Goal: Information Seeking & Learning: Learn about a topic

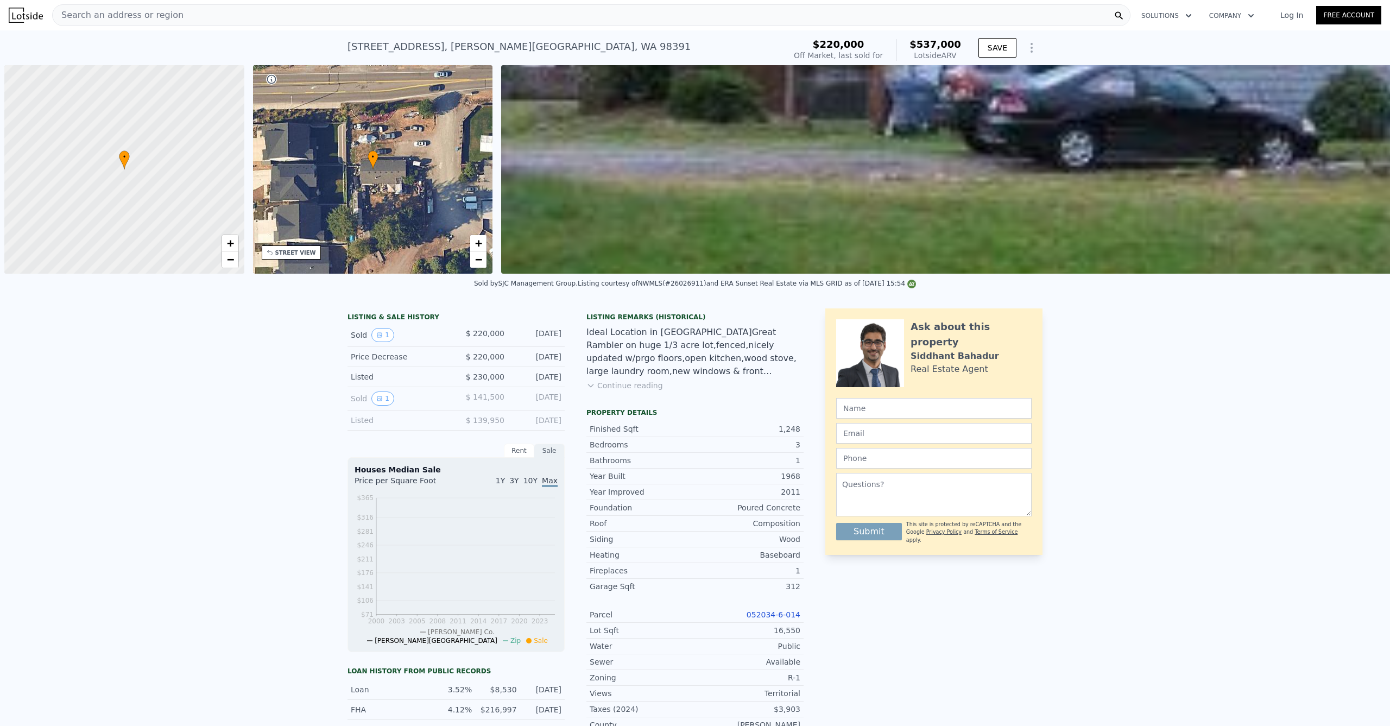
scroll to position [0, 4]
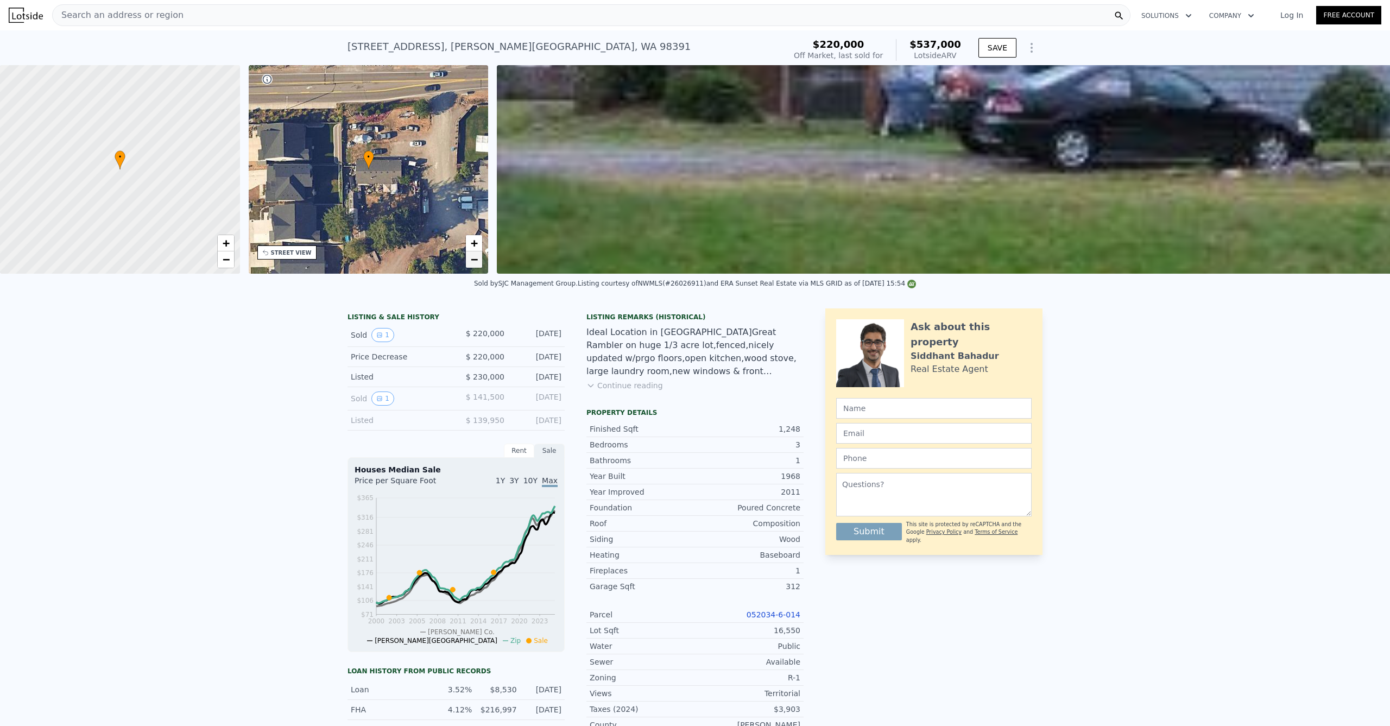
click at [475, 259] on span "−" at bounding box center [474, 259] width 7 height 14
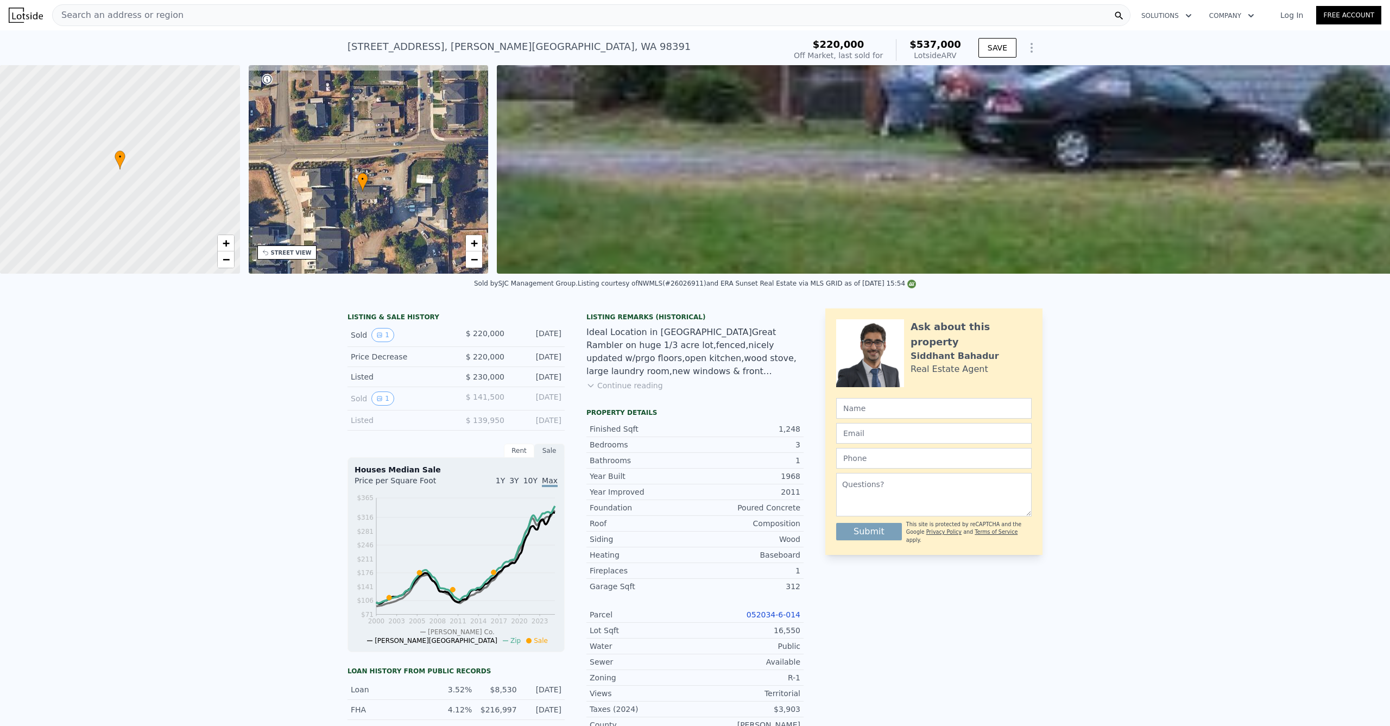
drag, startPoint x: 439, startPoint y: 226, endPoint x: 433, endPoint y: 248, distance: 23.0
click at [433, 248] on div "• + −" at bounding box center [369, 169] width 240 height 208
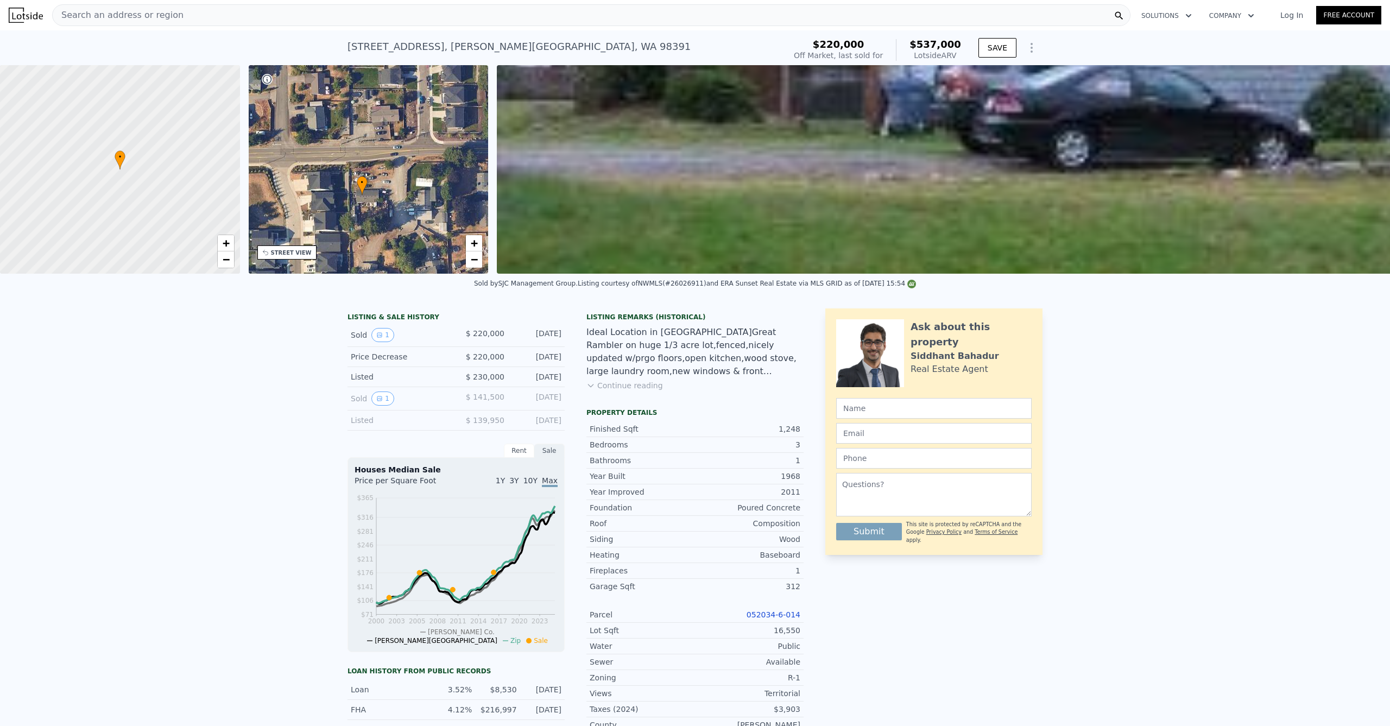
drag, startPoint x: 428, startPoint y: 179, endPoint x: 432, endPoint y: 187, distance: 9.3
click at [429, 181] on div "• + −" at bounding box center [369, 169] width 240 height 208
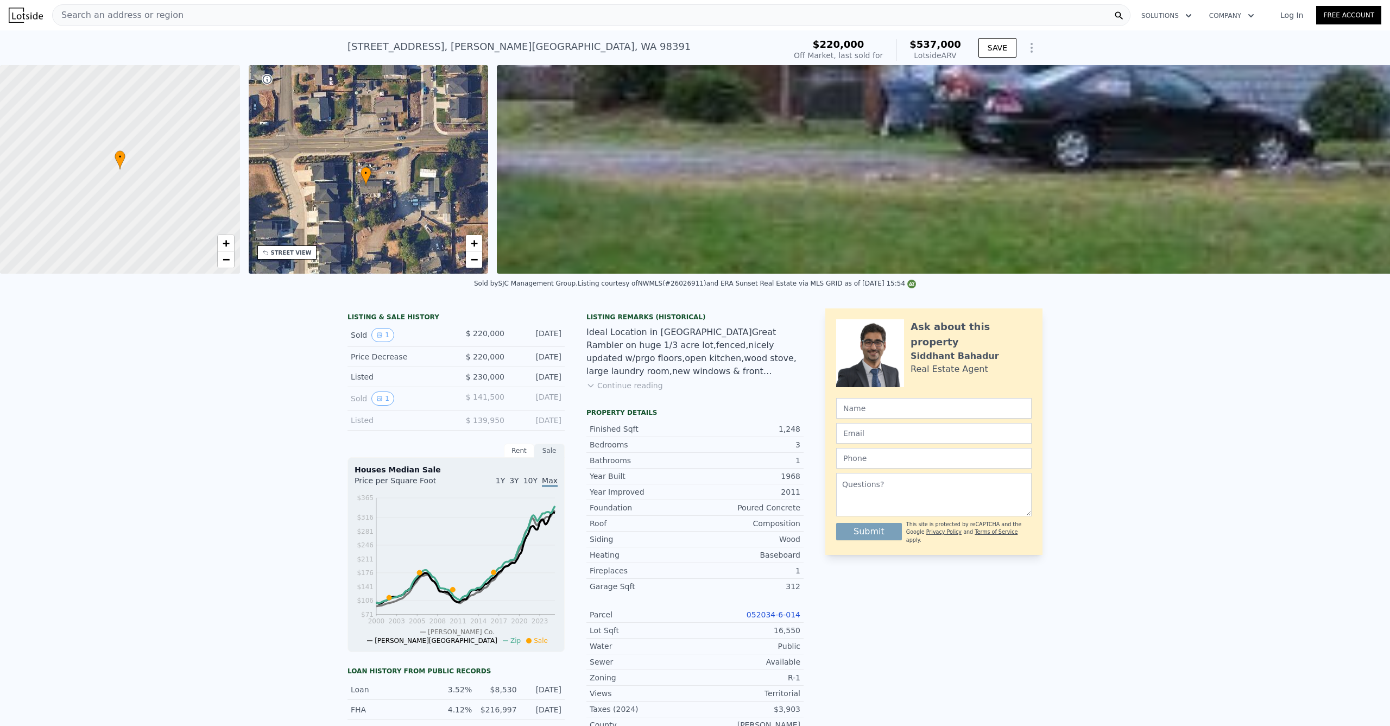
drag, startPoint x: 437, startPoint y: 207, endPoint x: 439, endPoint y: 182, distance: 25.6
click at [439, 182] on div "• + −" at bounding box center [369, 169] width 240 height 208
drag, startPoint x: 574, startPoint y: 46, endPoint x: 336, endPoint y: 44, distance: 237.8
click at [336, 44] on div "[STREET_ADDRESS][PERSON_NAME] Sold [DATE] for $220k (~ARV $537k ) $220,000 Off …" at bounding box center [695, 47] width 1390 height 35
copy div "[STREET_ADDRESS][PERSON_NAME] Sold [DATE] for $220k (~ARV $537k )"
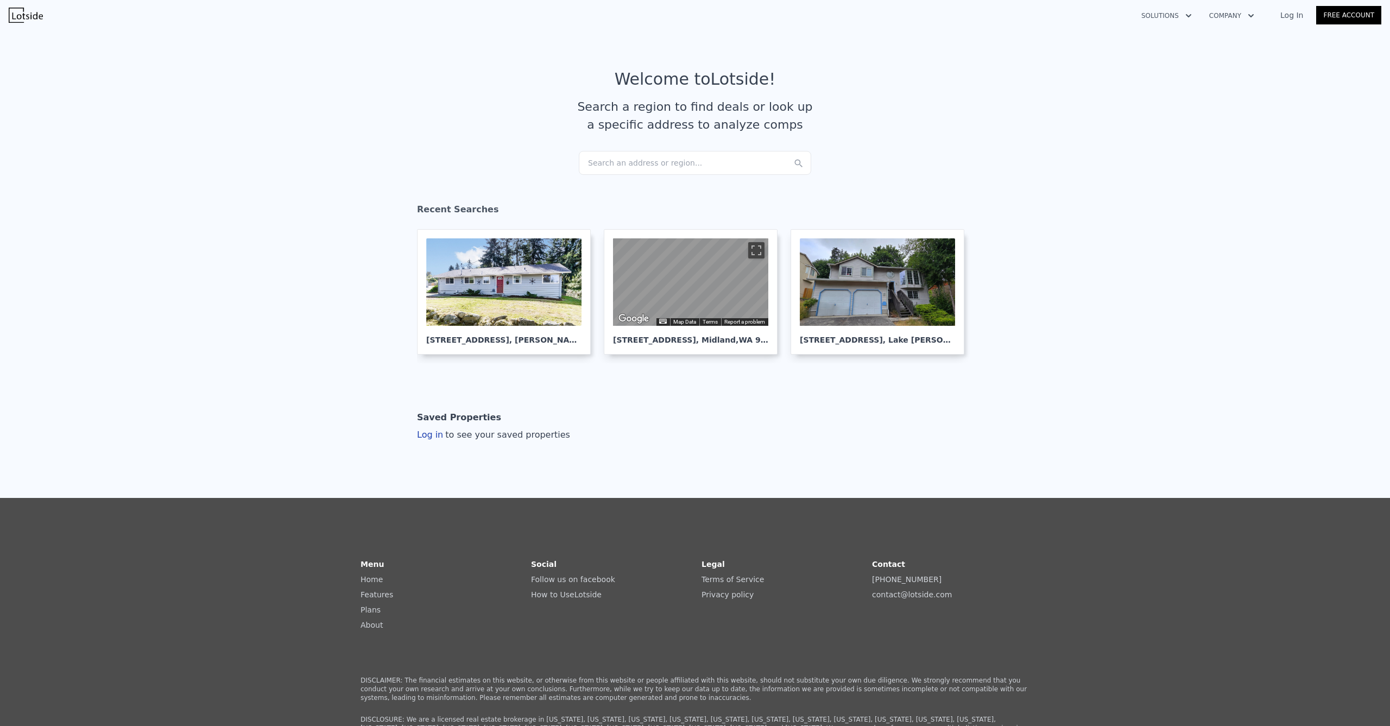
click at [672, 152] on div "Search an address or region..." at bounding box center [695, 163] width 232 height 24
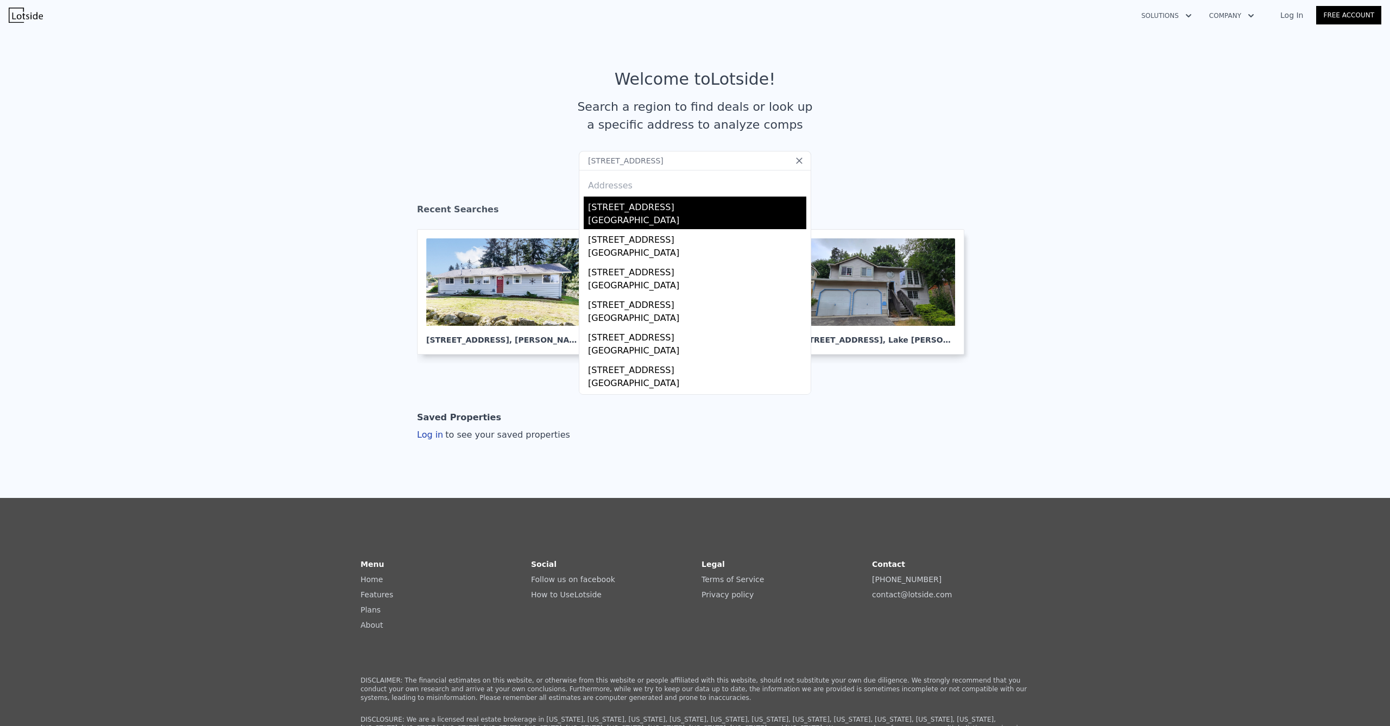
type input "6123 110th Ave SE, Bellevue, WA 98006"
click at [628, 209] on div "6123 110th Ave SE" at bounding box center [697, 205] width 218 height 17
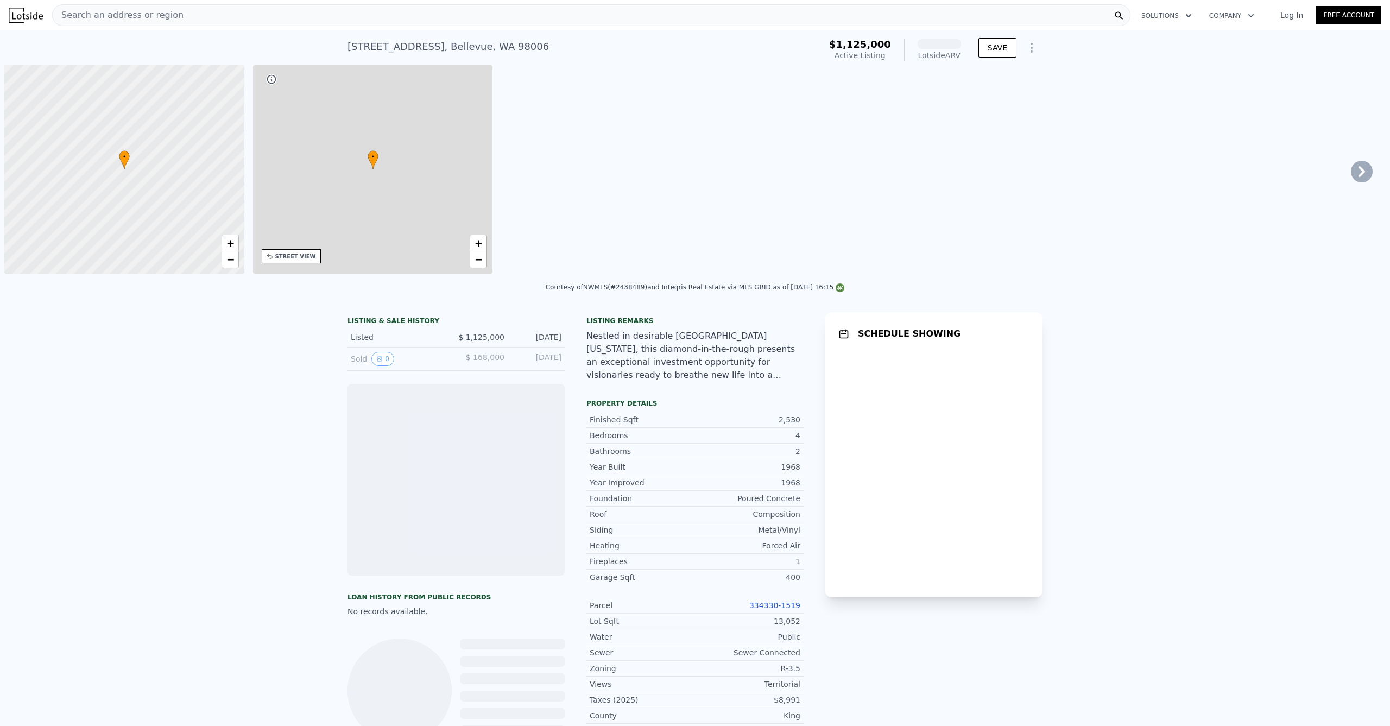
scroll to position [0, 4]
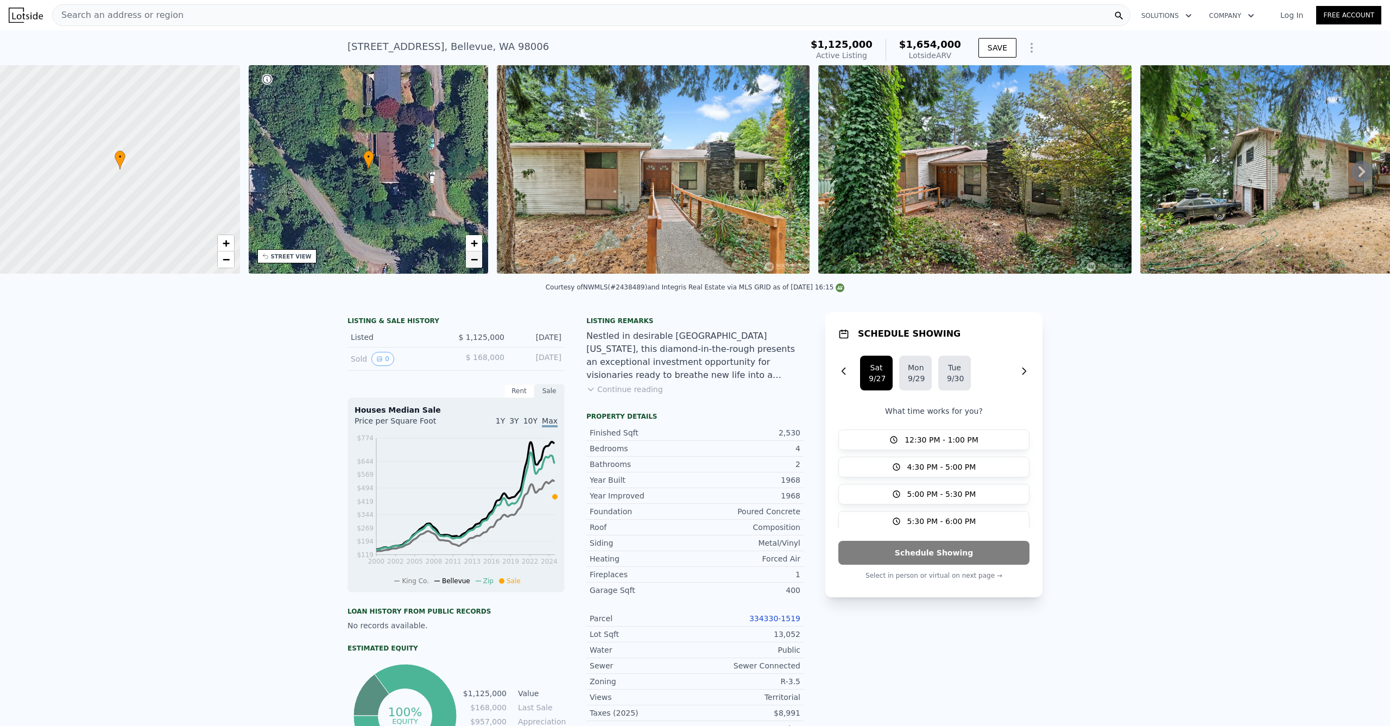
click at [477, 261] on span "−" at bounding box center [474, 259] width 7 height 14
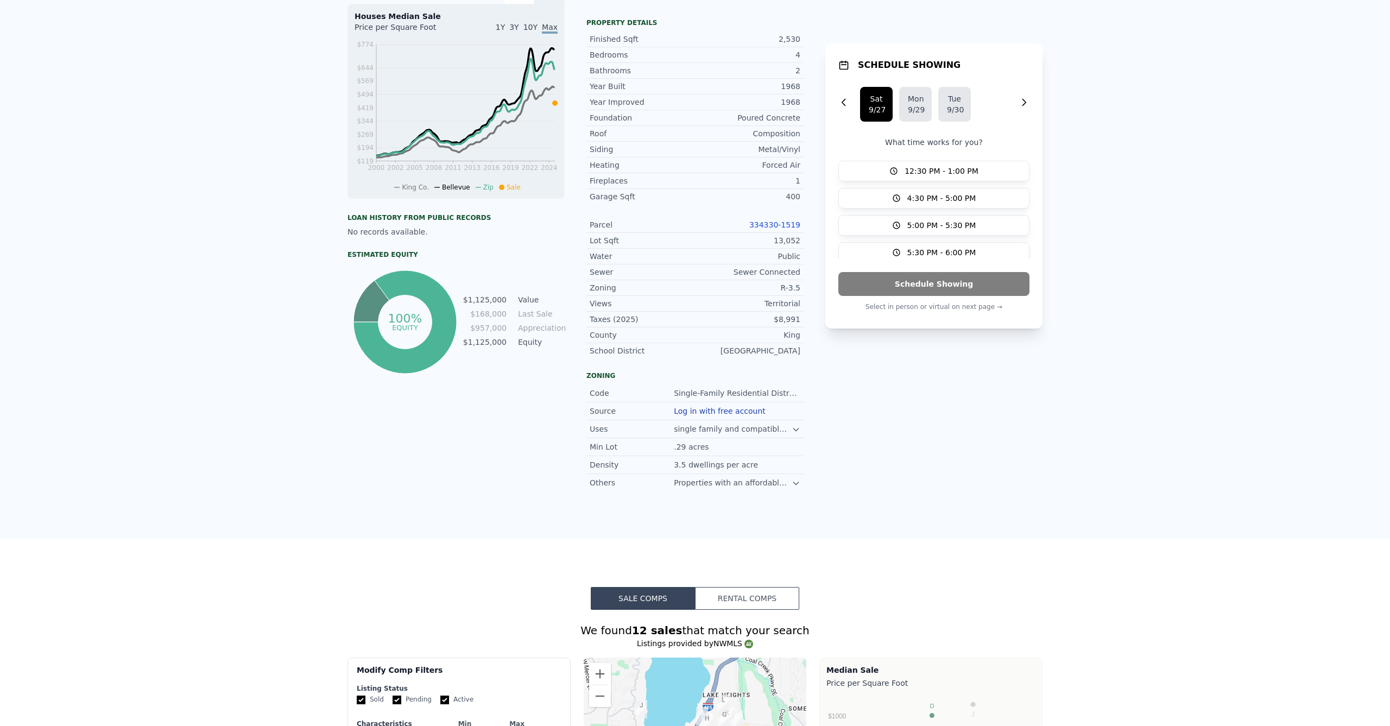
scroll to position [0, 0]
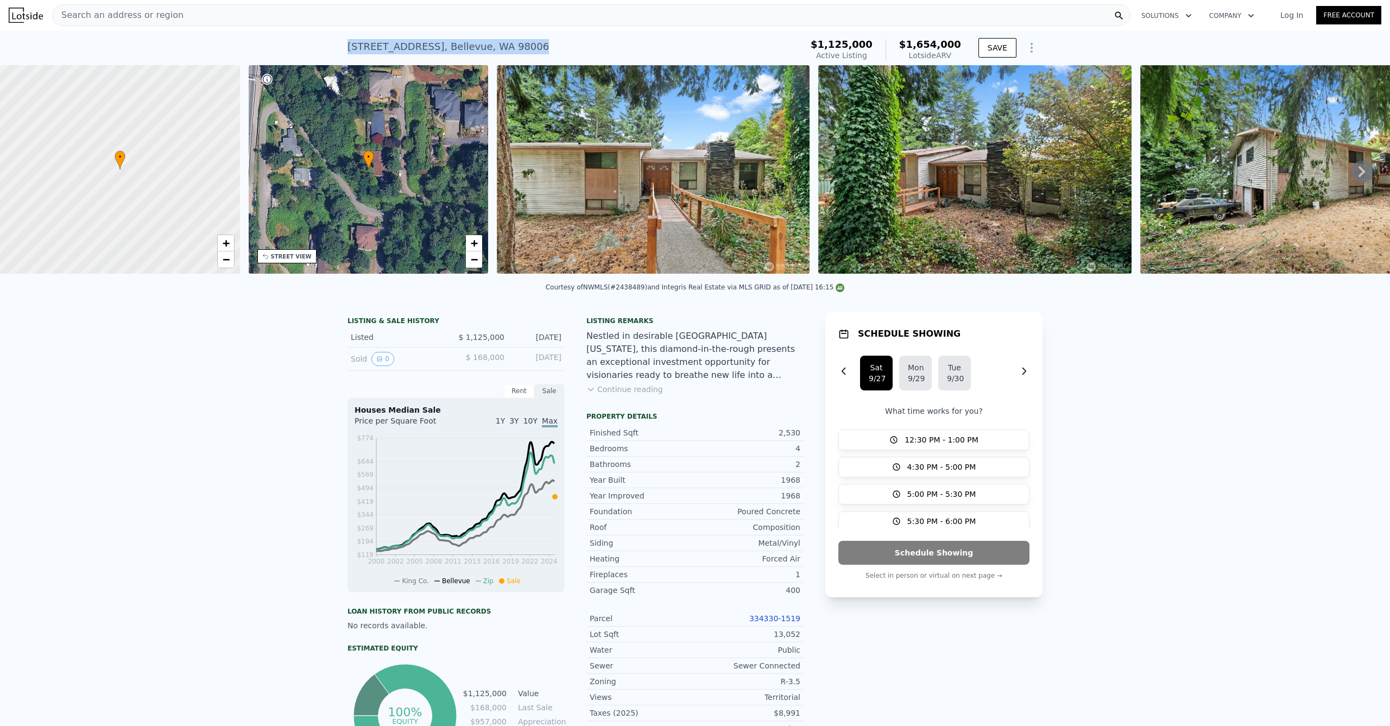
drag, startPoint x: 478, startPoint y: 39, endPoint x: 345, endPoint y: 39, distance: 133.0
click at [331, 42] on div "6123 110th Ave SE , Bellevue , WA 98006 Active at $1.125m (~ARV $1.654m ) $1,12…" at bounding box center [695, 47] width 1390 height 35
click at [476, 264] on span "−" at bounding box center [474, 259] width 7 height 14
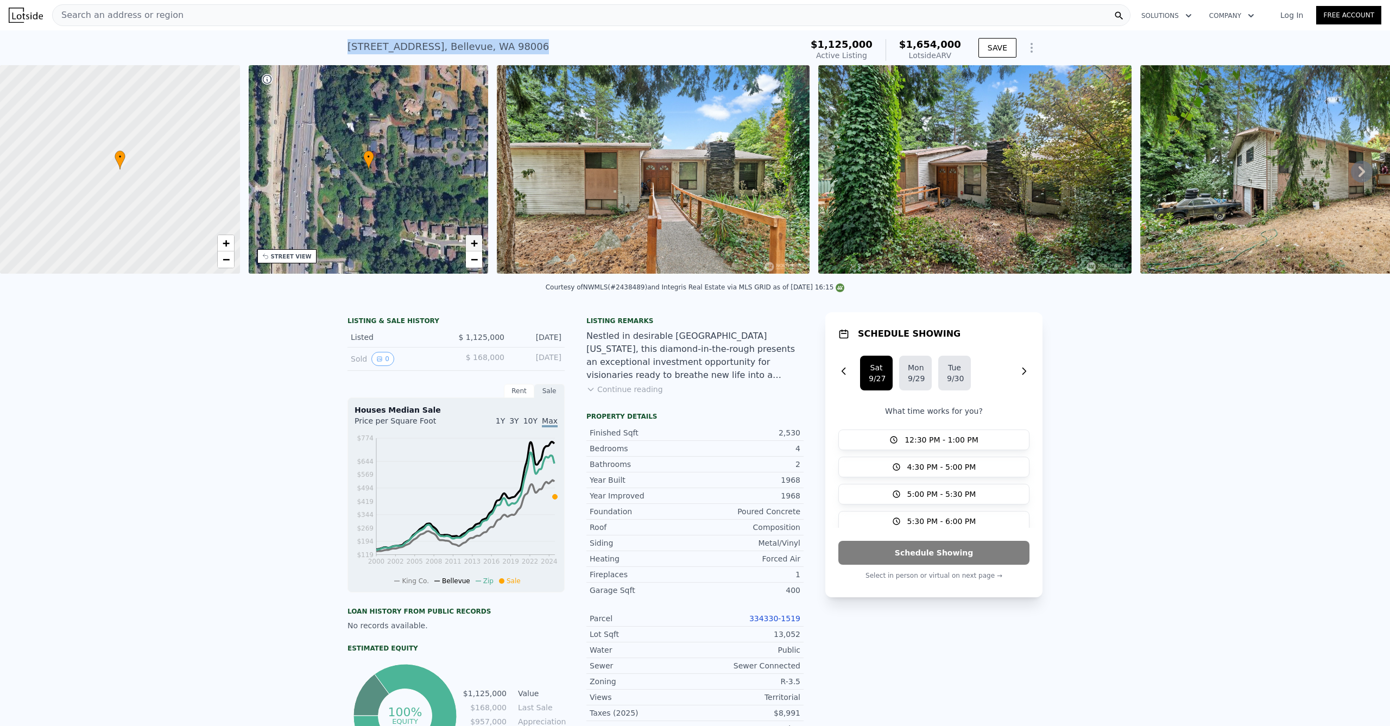
click at [473, 243] on span "+" at bounding box center [474, 243] width 7 height 14
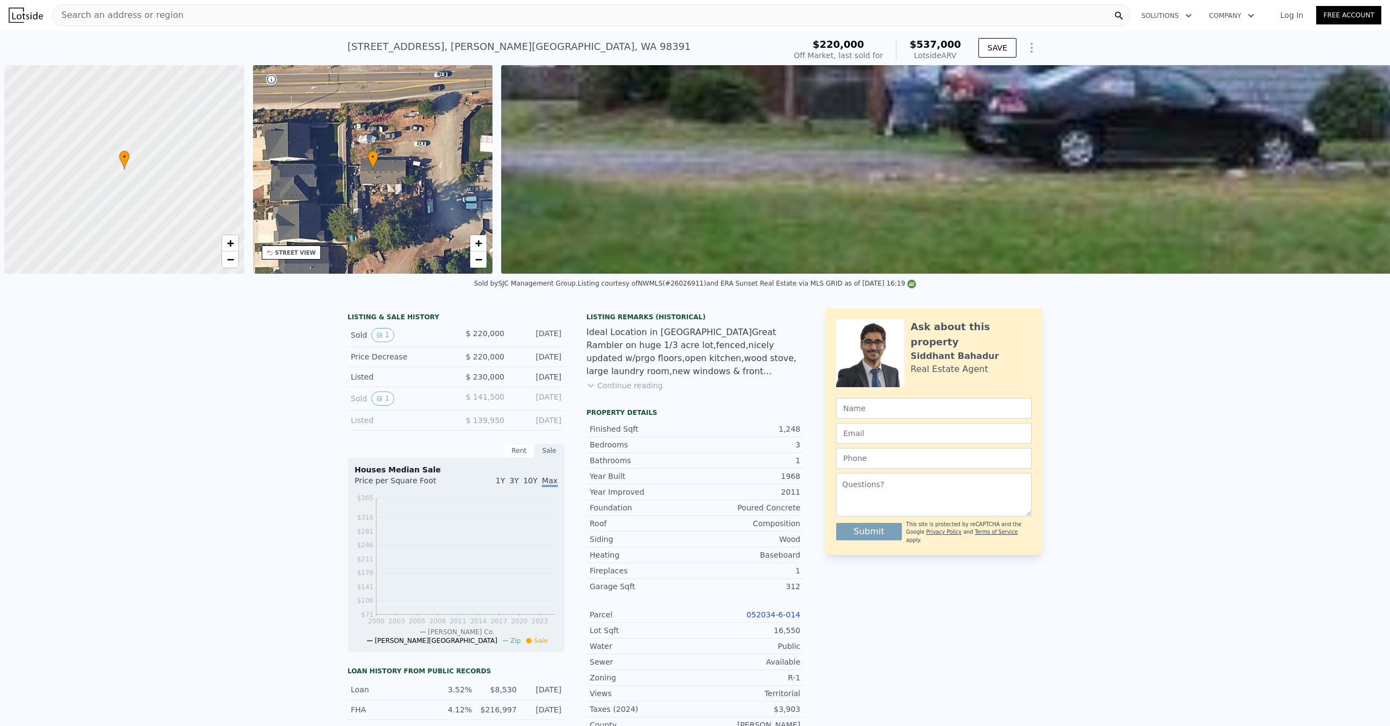
scroll to position [0, 4]
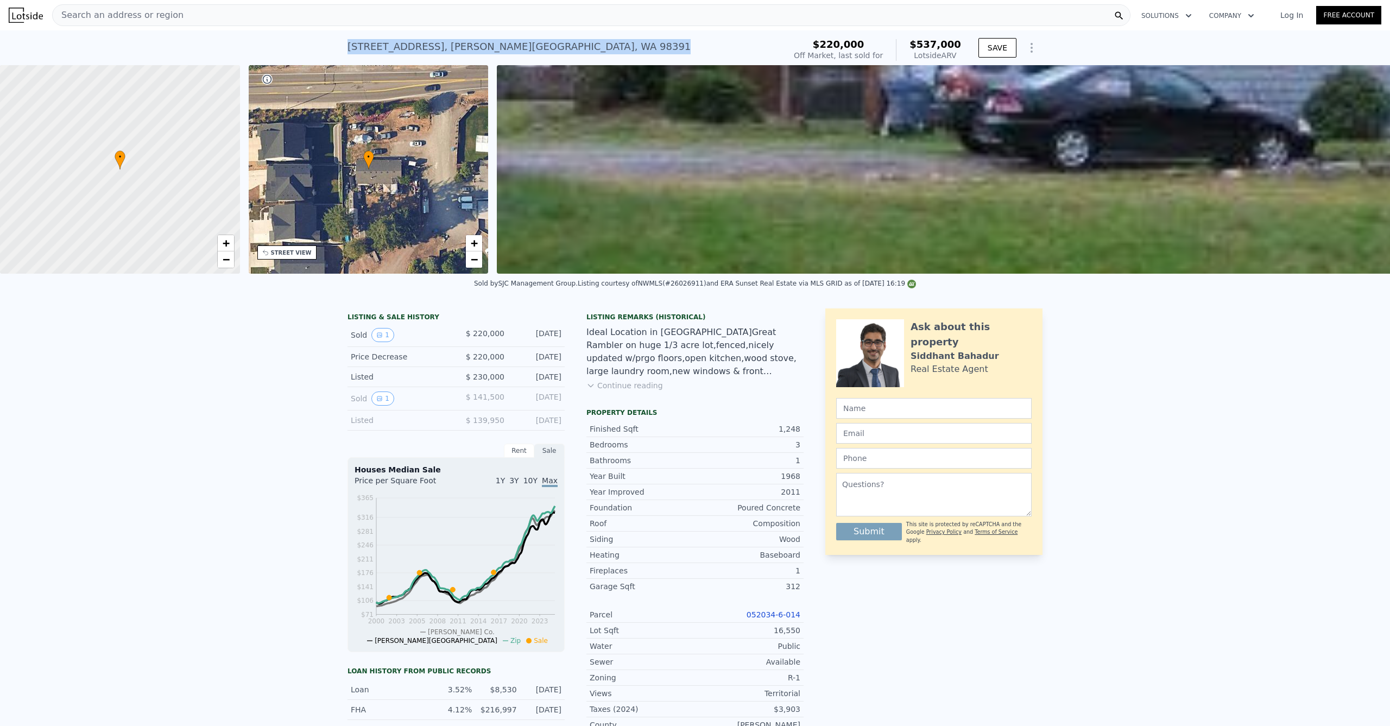
drag, startPoint x: 344, startPoint y: 47, endPoint x: 570, endPoint y: 43, distance: 225.9
click at [570, 43] on div "[STREET_ADDRESS][PERSON_NAME] Sold [DATE] for $220k (~ARV $537k )" at bounding box center [563, 50] width 433 height 30
